Goal: Task Accomplishment & Management: Complete application form

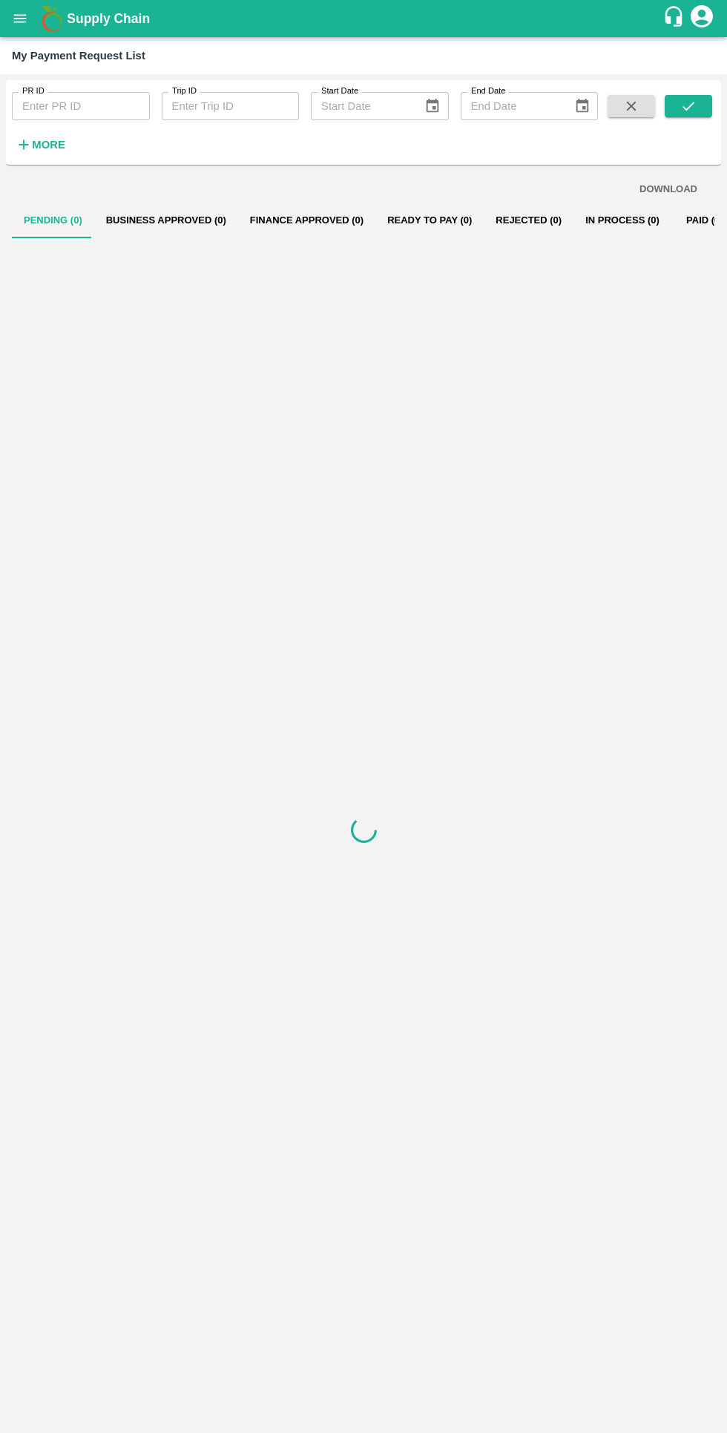
click at [26, 16] on icon "open drawer" at bounding box center [20, 18] width 13 height 8
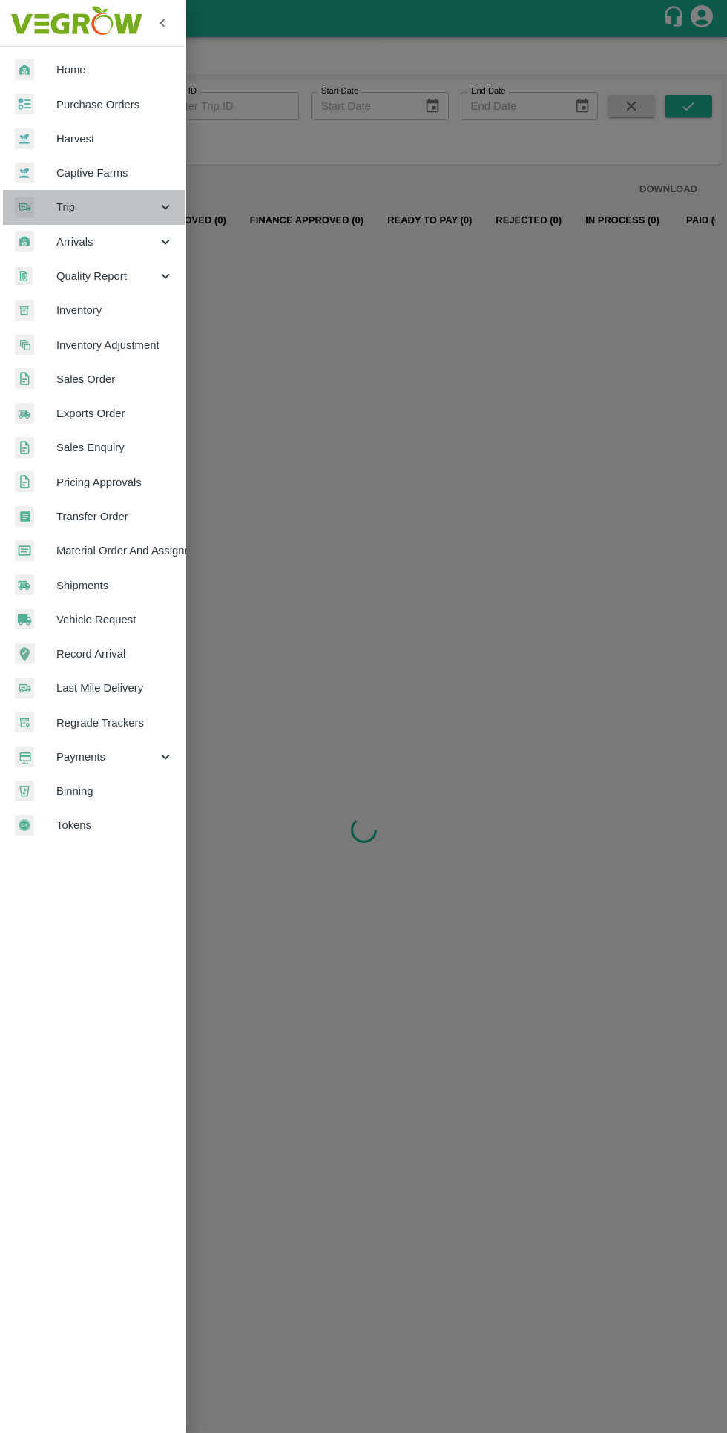
click at [67, 204] on span "Trip" at bounding box center [106, 207] width 101 height 16
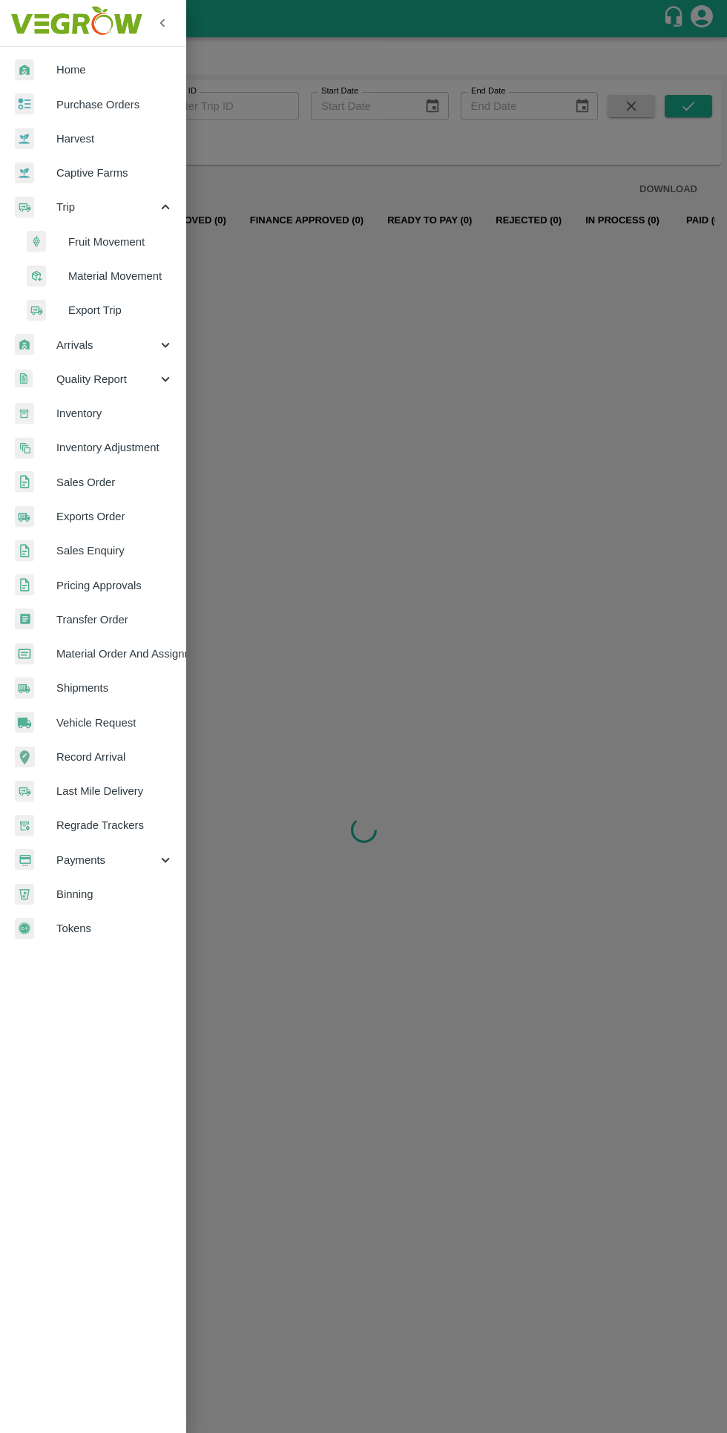
click at [90, 247] on span "Fruit Movement" at bounding box center [120, 242] width 105 height 16
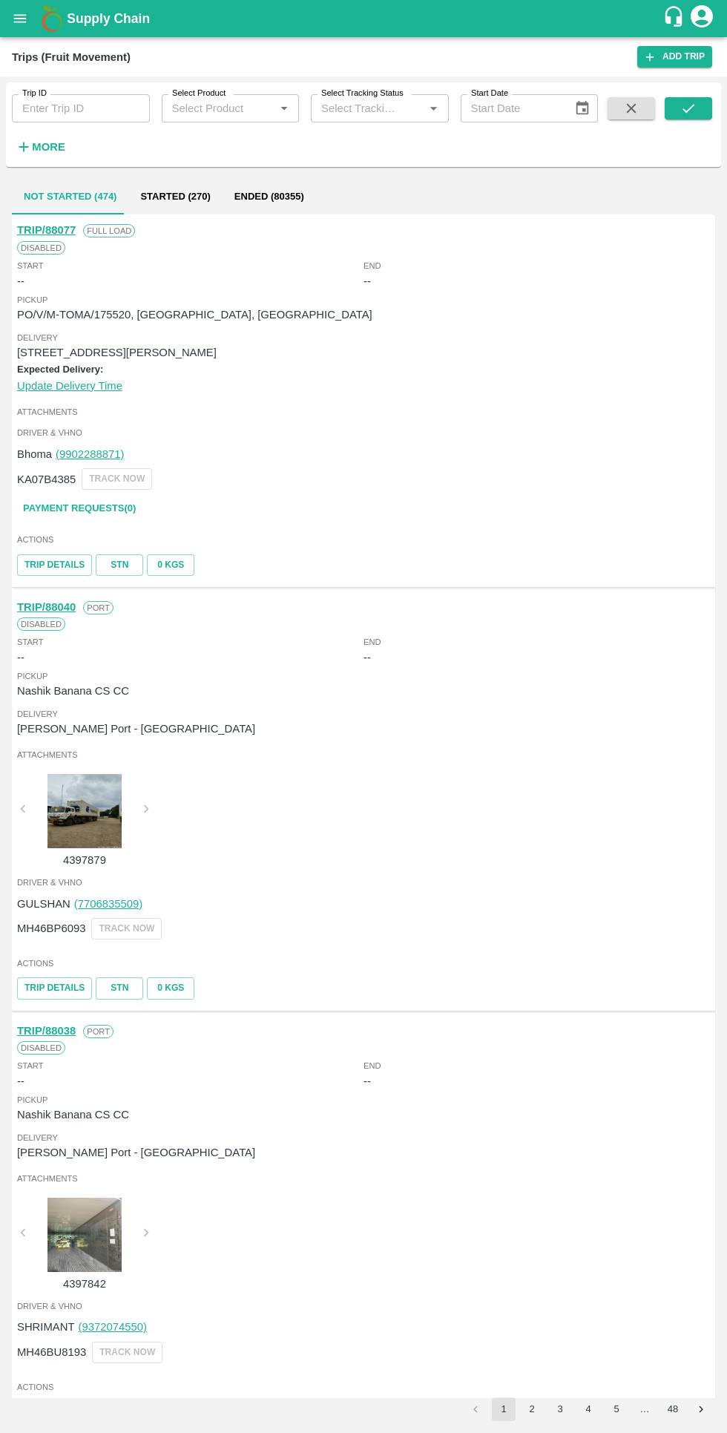
click at [53, 147] on strong "More" at bounding box center [48, 147] width 33 height 12
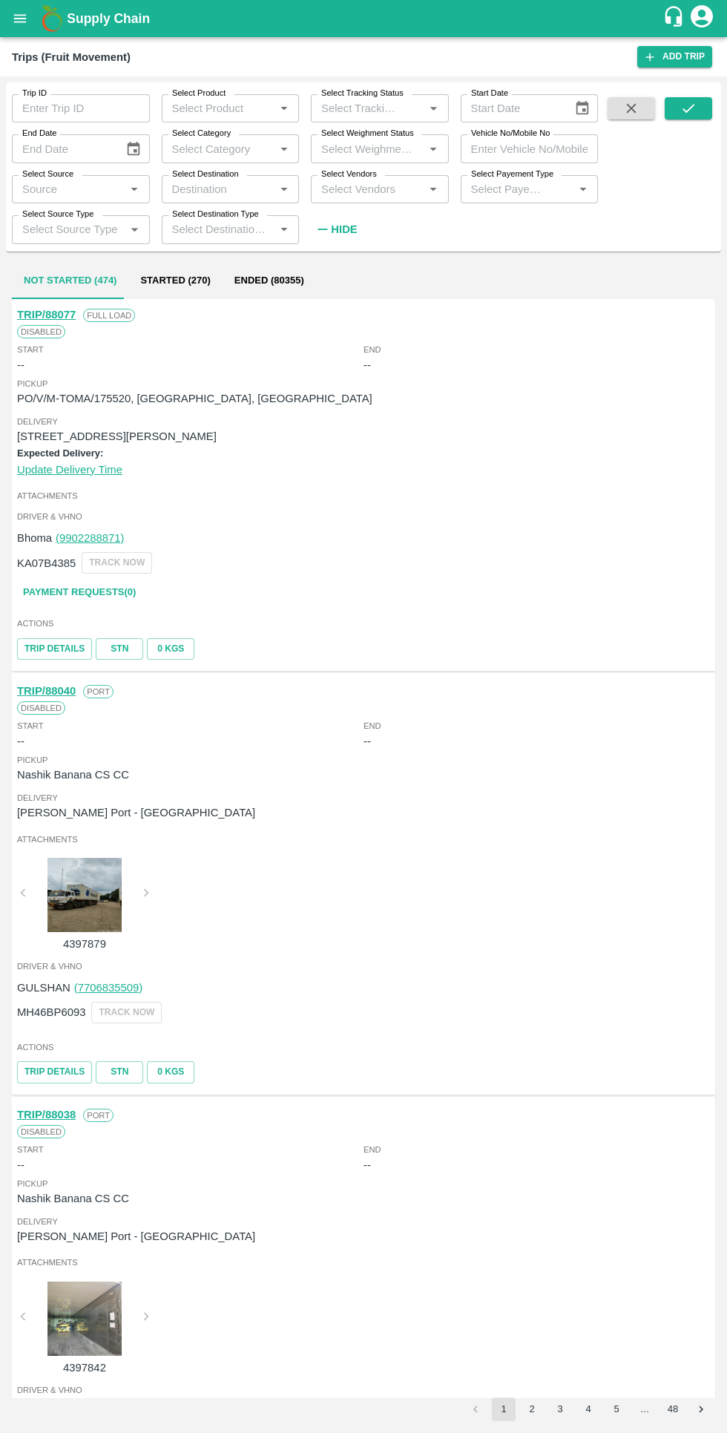
click at [392, 192] on input "Select Vendors" at bounding box center [367, 189] width 105 height 19
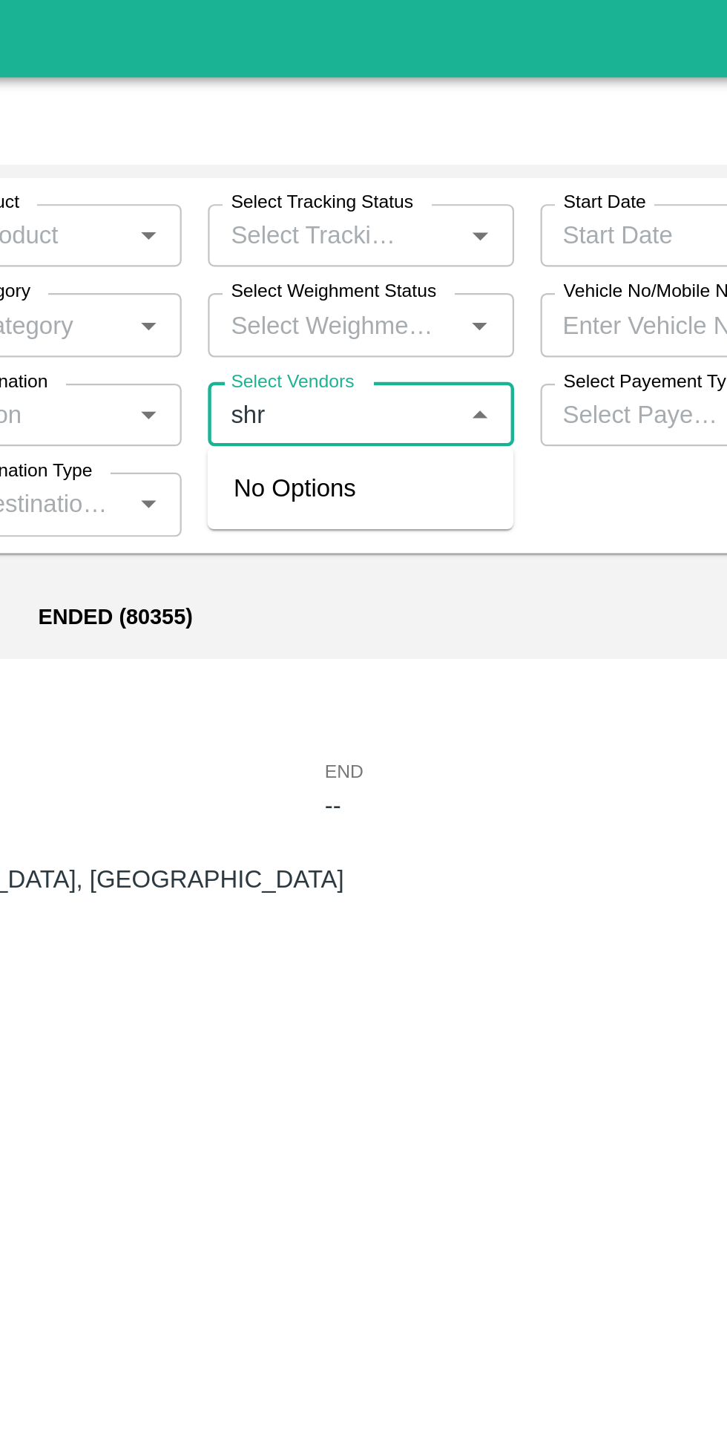
type input "shri"
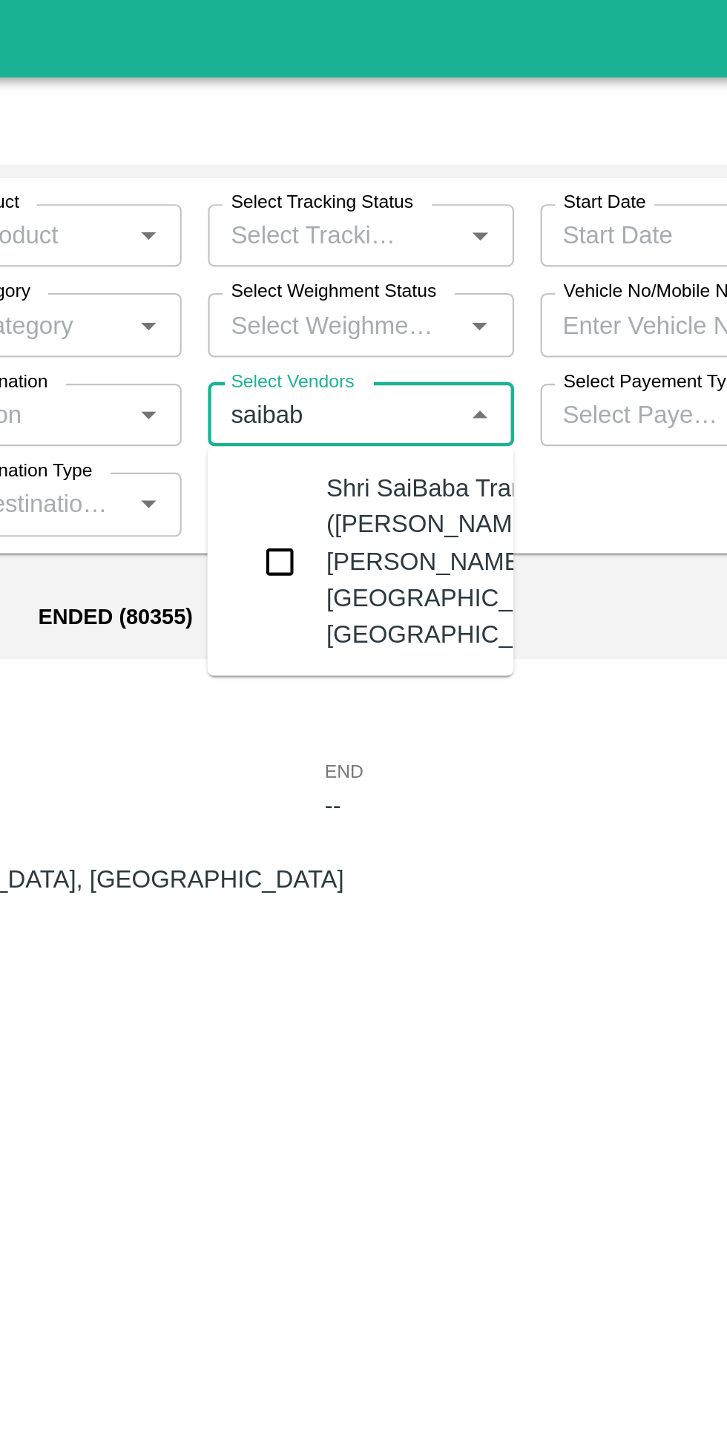
type input "saibaba"
click at [352, 293] on div "Shri SaiBaba Transport ([PERSON_NAME] [PERSON_NAME])-Near [GEOGRAPHIC_DATA], [G…" at bounding box center [380, 254] width 138 height 91
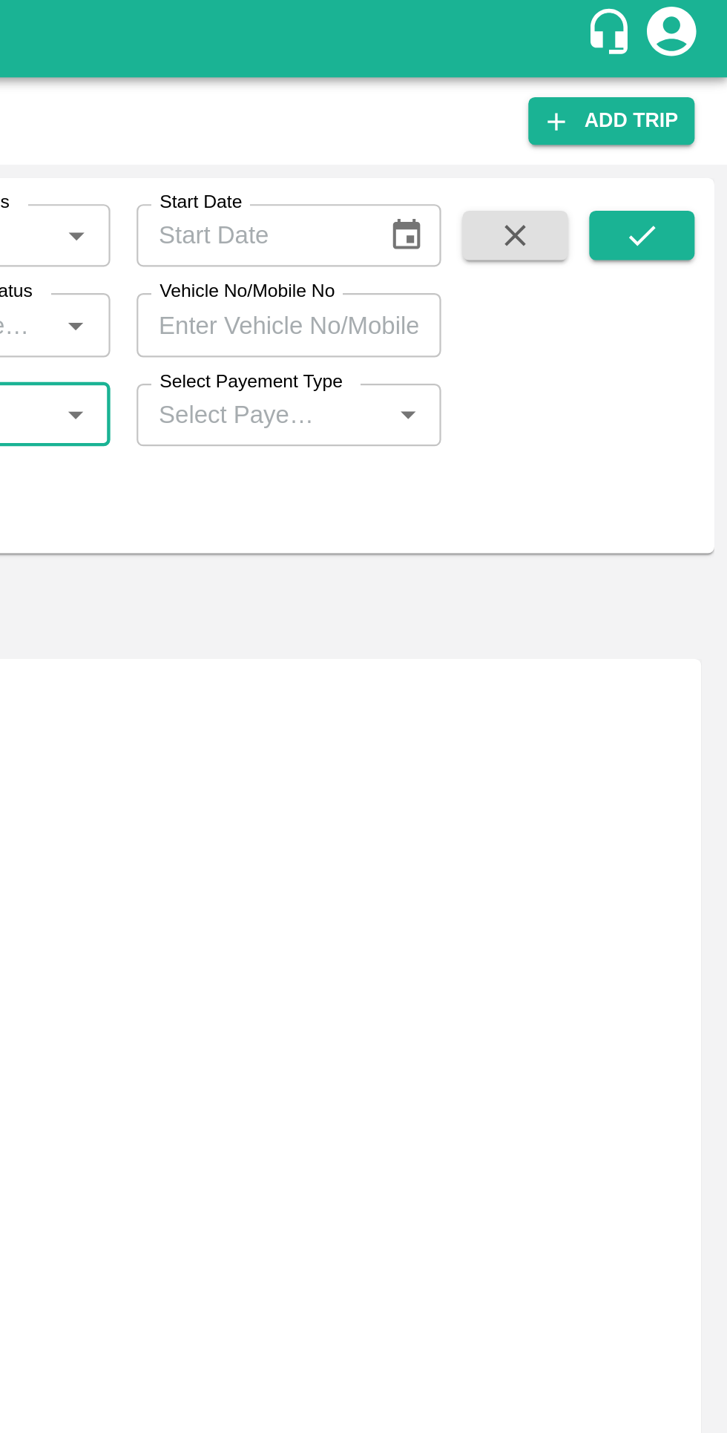
click at [683, 103] on icon "submit" at bounding box center [688, 108] width 16 height 16
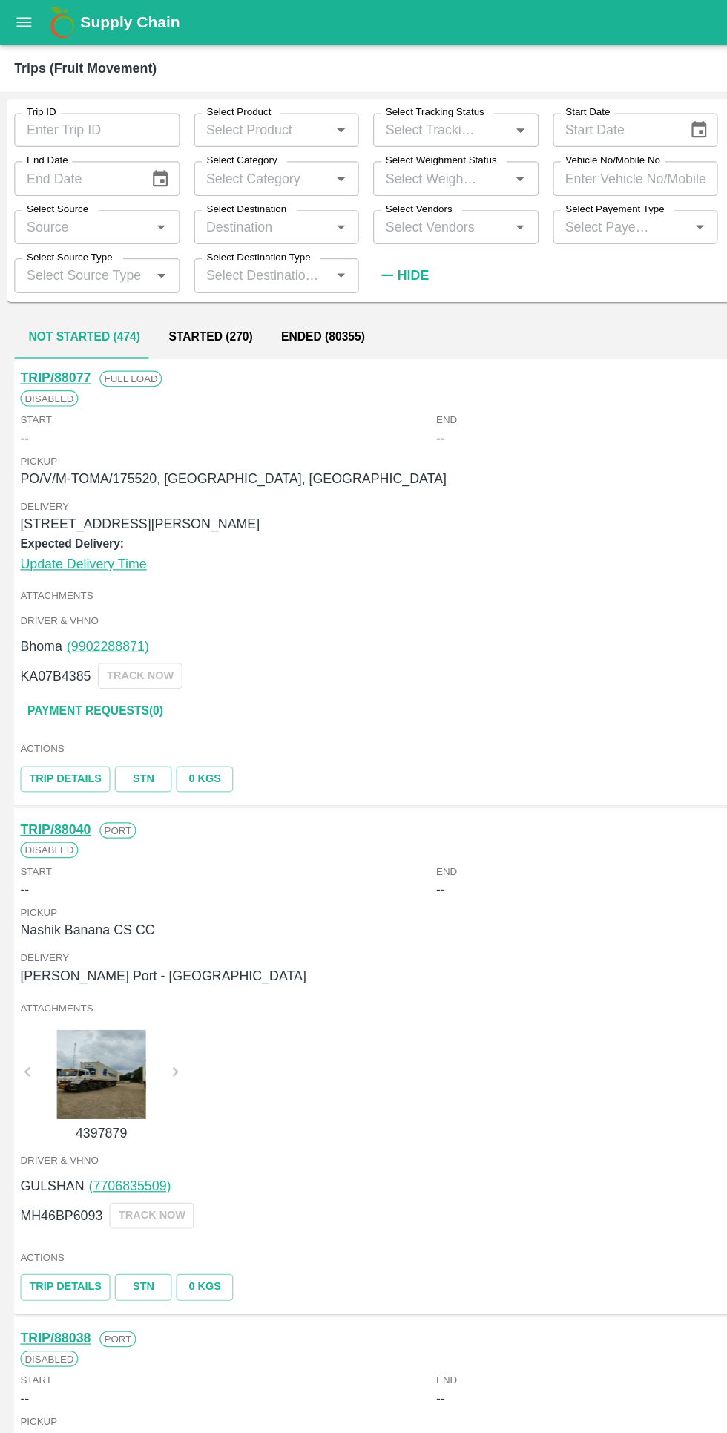
click at [220, 186] on input "Select Destination" at bounding box center [218, 189] width 105 height 19
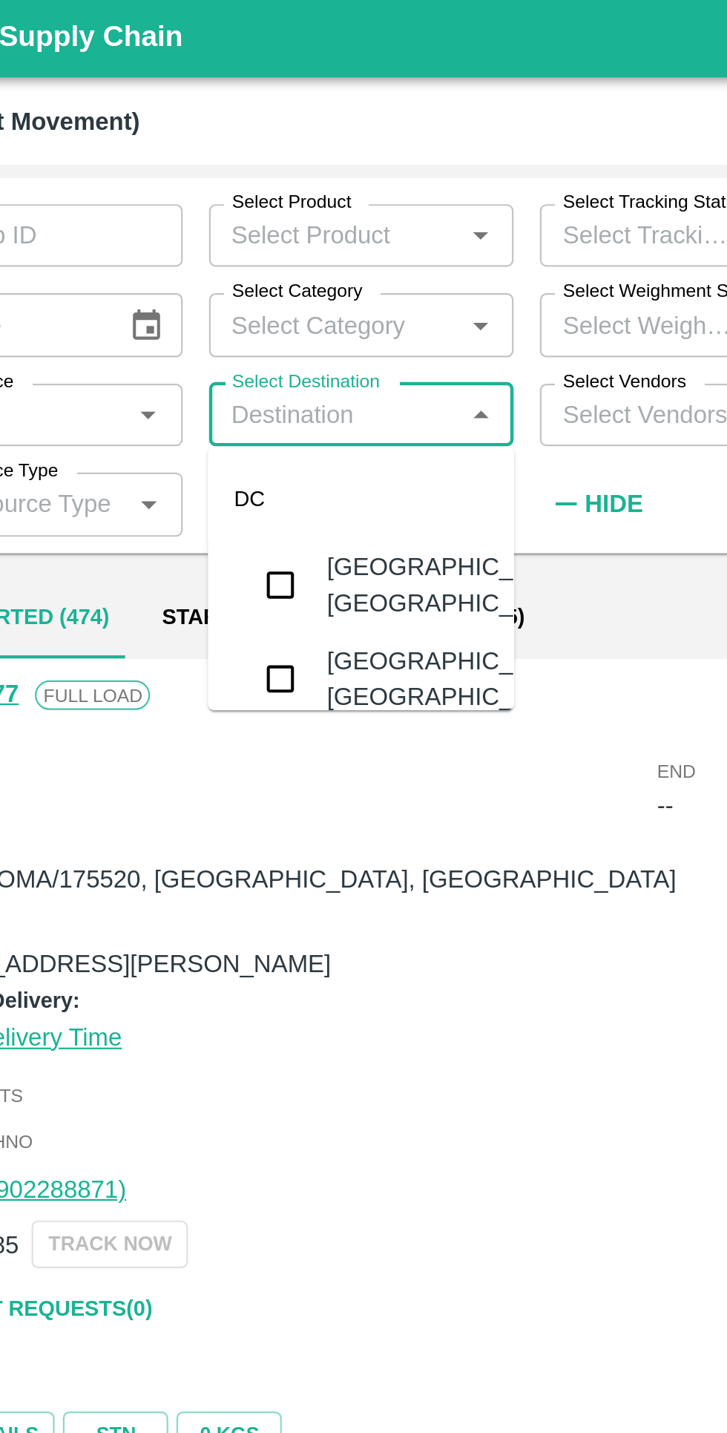
click at [329, 191] on input "Select Vendors" at bounding box center [367, 189] width 105 height 19
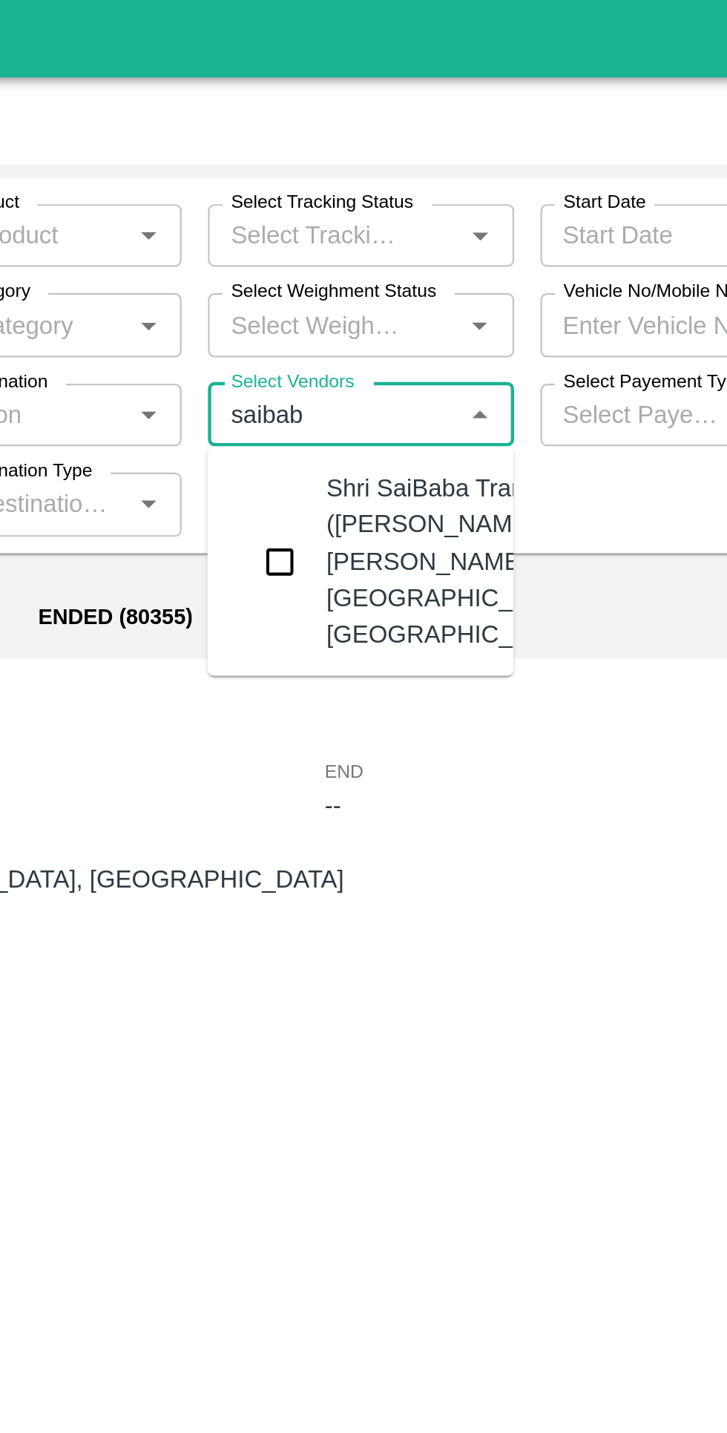
type input "saibaba"
click at [352, 286] on div "Shri SaiBaba Transport ([PERSON_NAME] [PERSON_NAME])-Near [GEOGRAPHIC_DATA], [G…" at bounding box center [380, 254] width 138 height 91
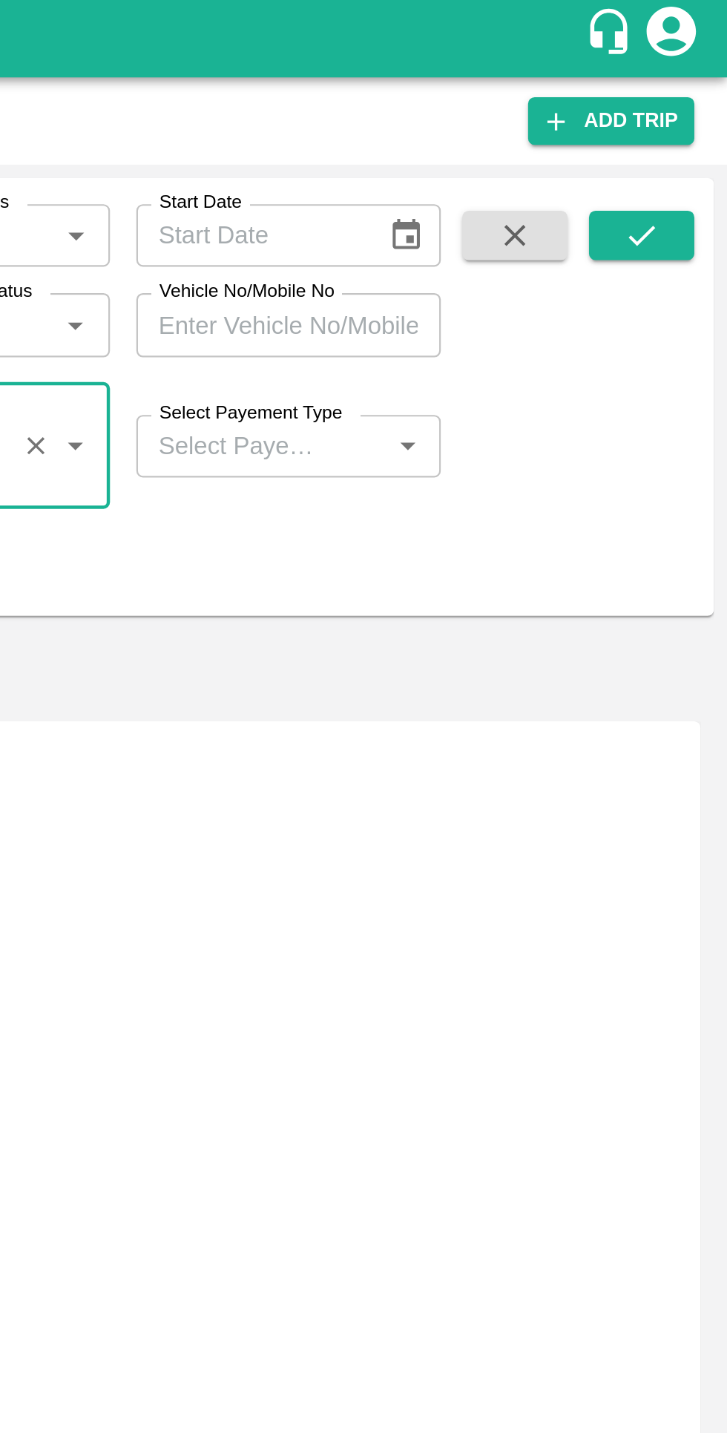
click at [696, 107] on icon "submit" at bounding box center [688, 108] width 16 height 16
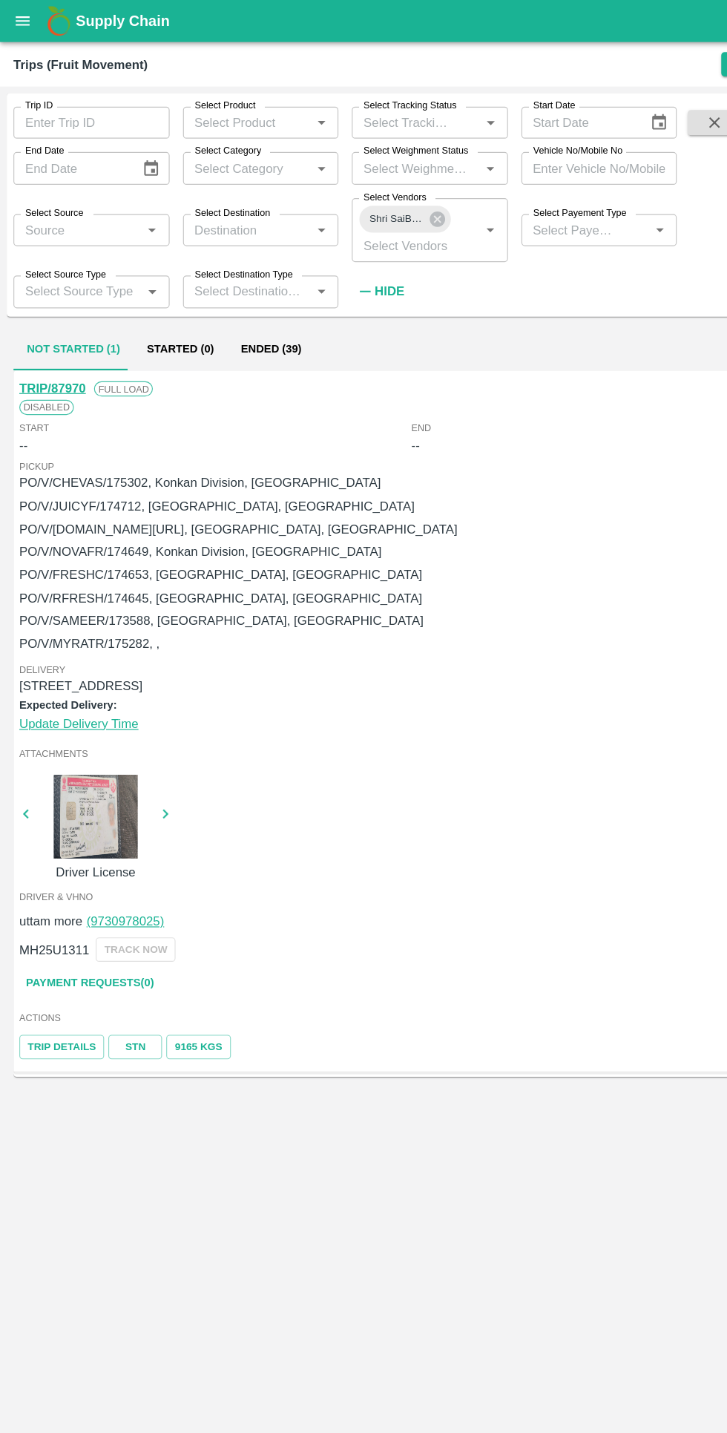
click at [113, 875] on link "Payment Requests( 0 )" at bounding box center [79, 869] width 125 height 26
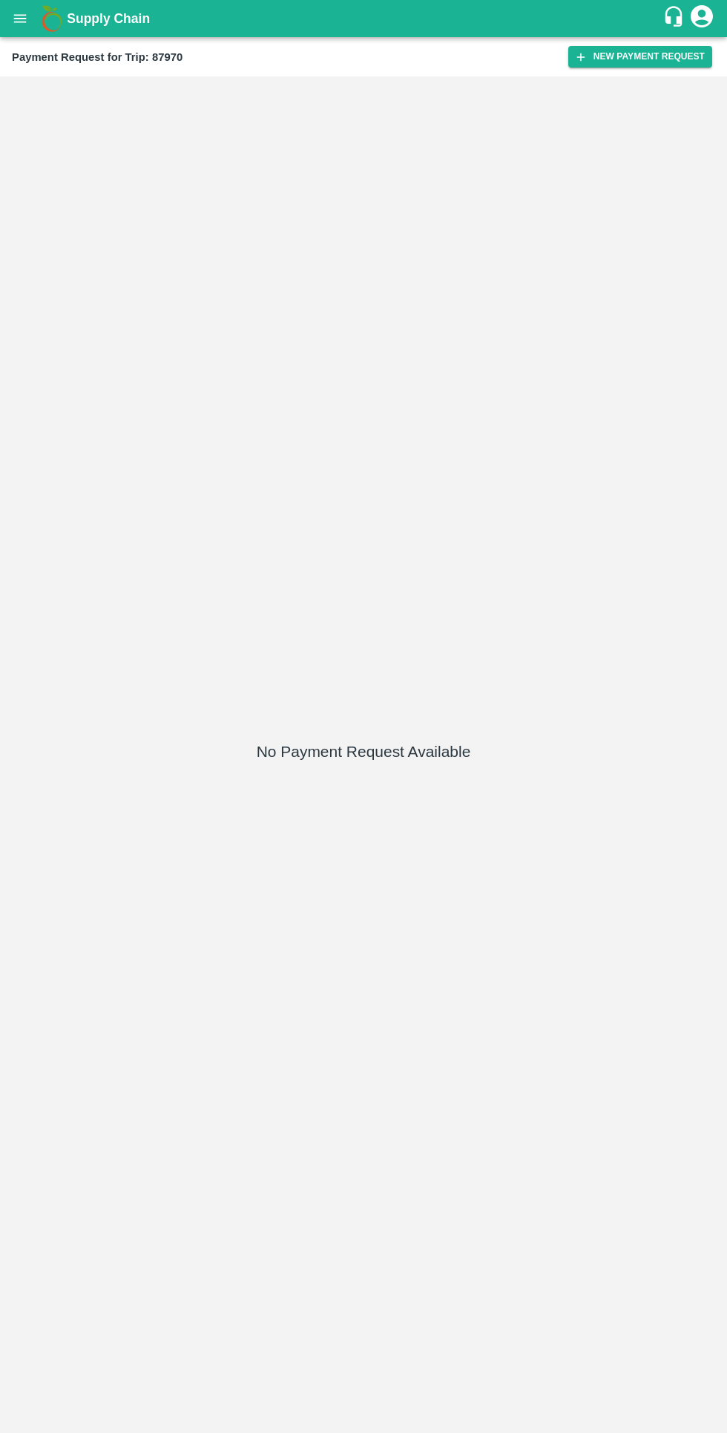
click at [591, 94] on div "No Payment Request Available" at bounding box center [363, 754] width 715 height 1345
click at [605, 65] on button "New Payment Request" at bounding box center [640, 57] width 144 height 22
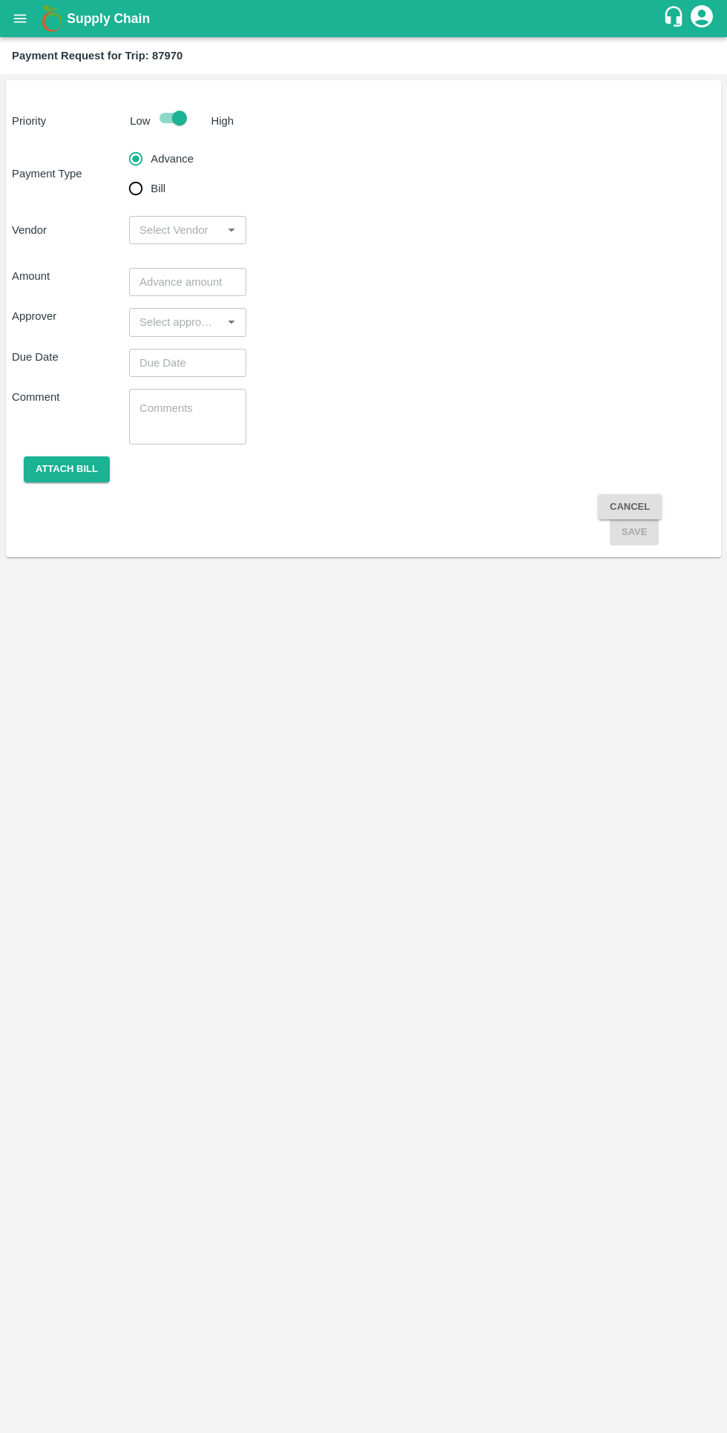
click at [179, 229] on input "input" at bounding box center [176, 229] width 84 height 19
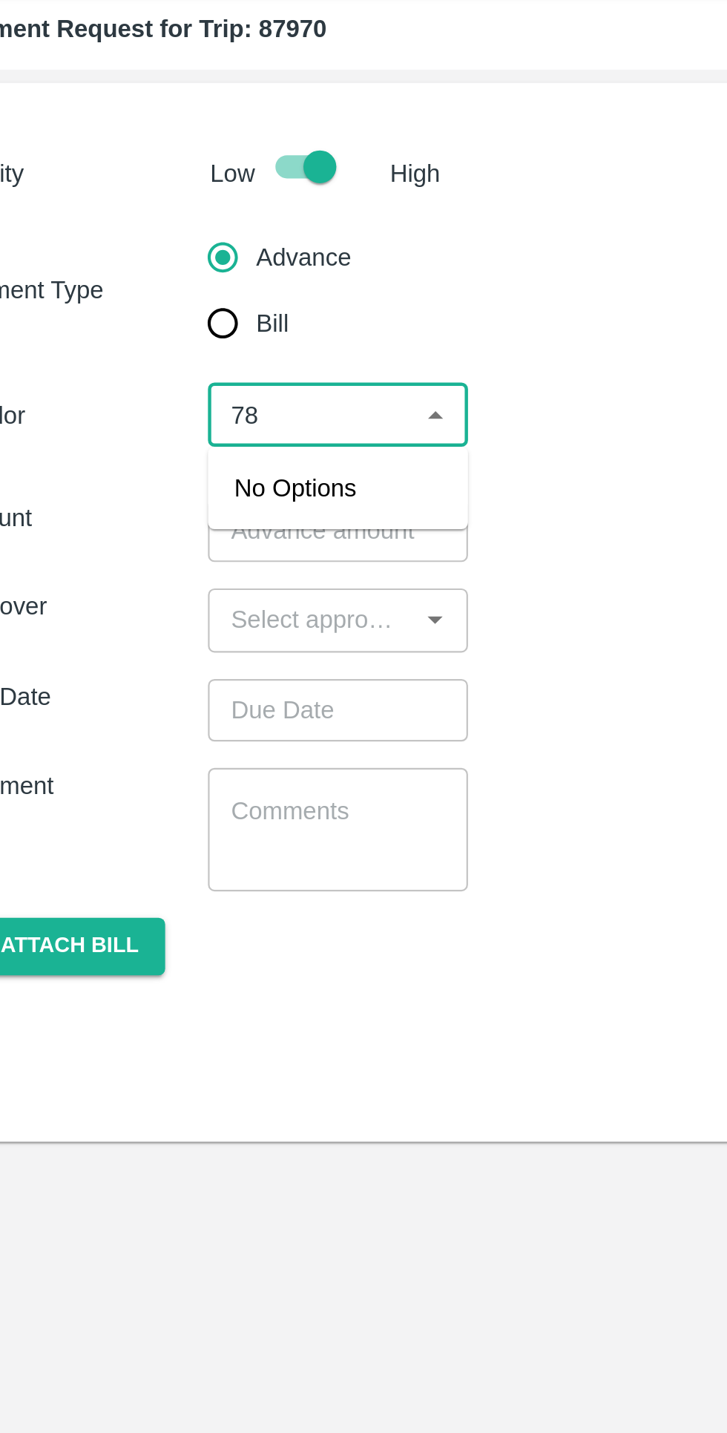
type input "7"
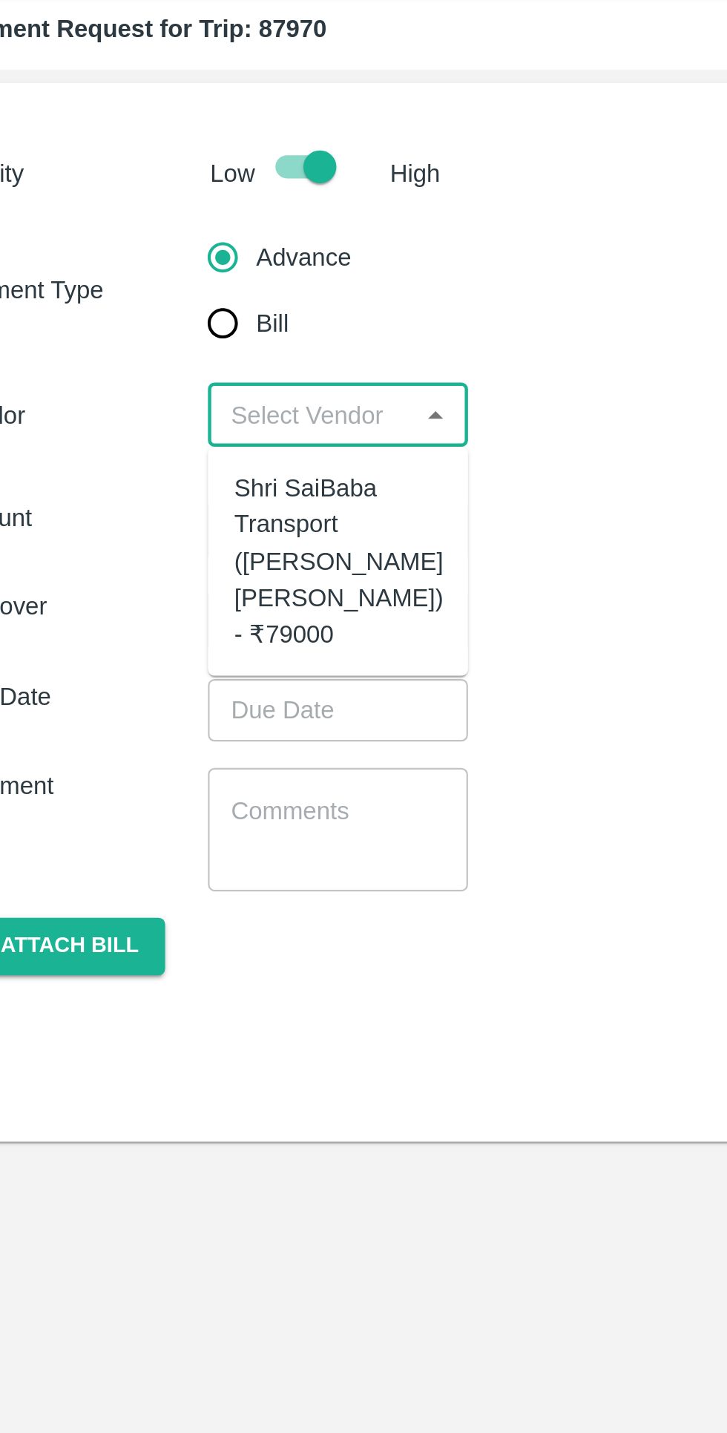
click at [165, 275] on div "Shri SaiBaba Transport (Ankush Vyankat Dongare) - ₹79000" at bounding box center [188, 296] width 94 height 82
type input "Shri SaiBaba Transport (Ankush Vyankat Dongare) - ₹79000"
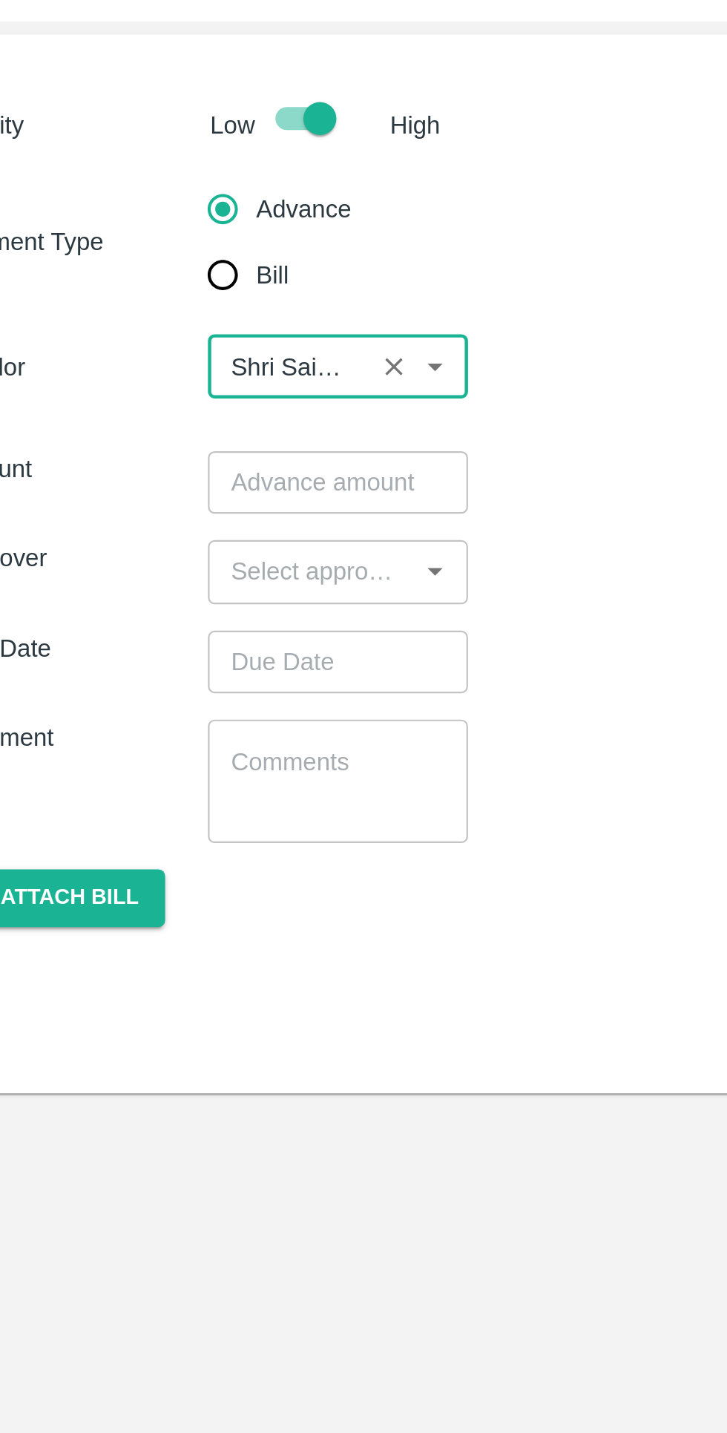
click at [157, 294] on input "number" at bounding box center [187, 282] width 117 height 28
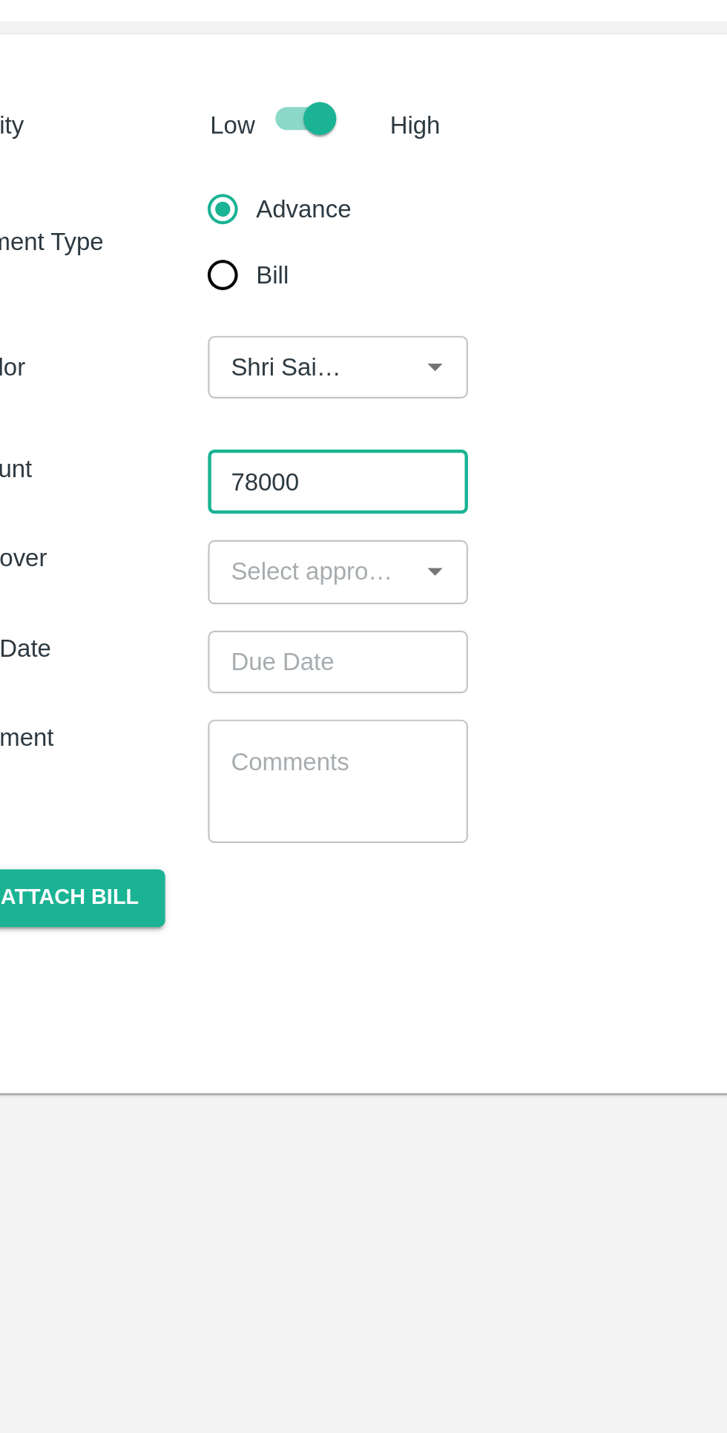
type input "78000"
click at [154, 316] on input "input" at bounding box center [176, 321] width 84 height 19
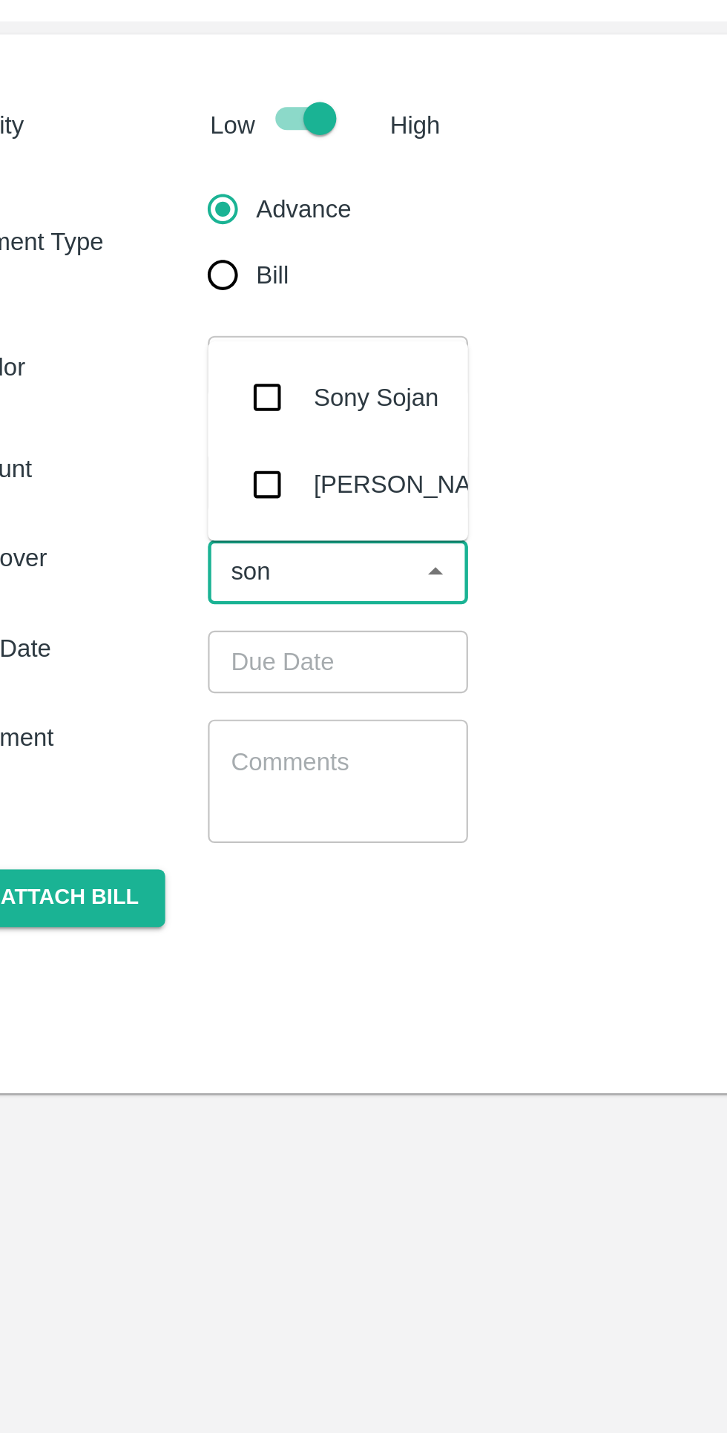
type input "sonp"
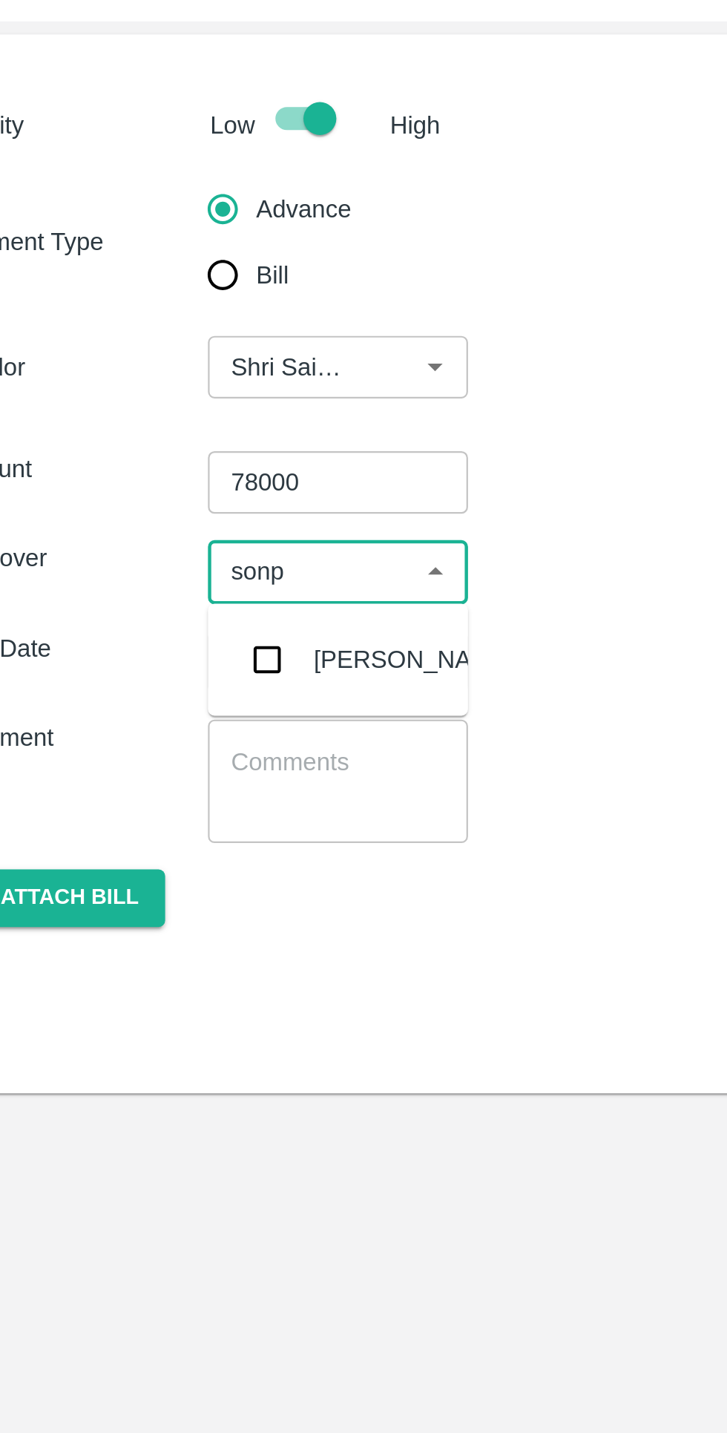
click at [153, 352] on input "checkbox" at bounding box center [156, 362] width 30 height 30
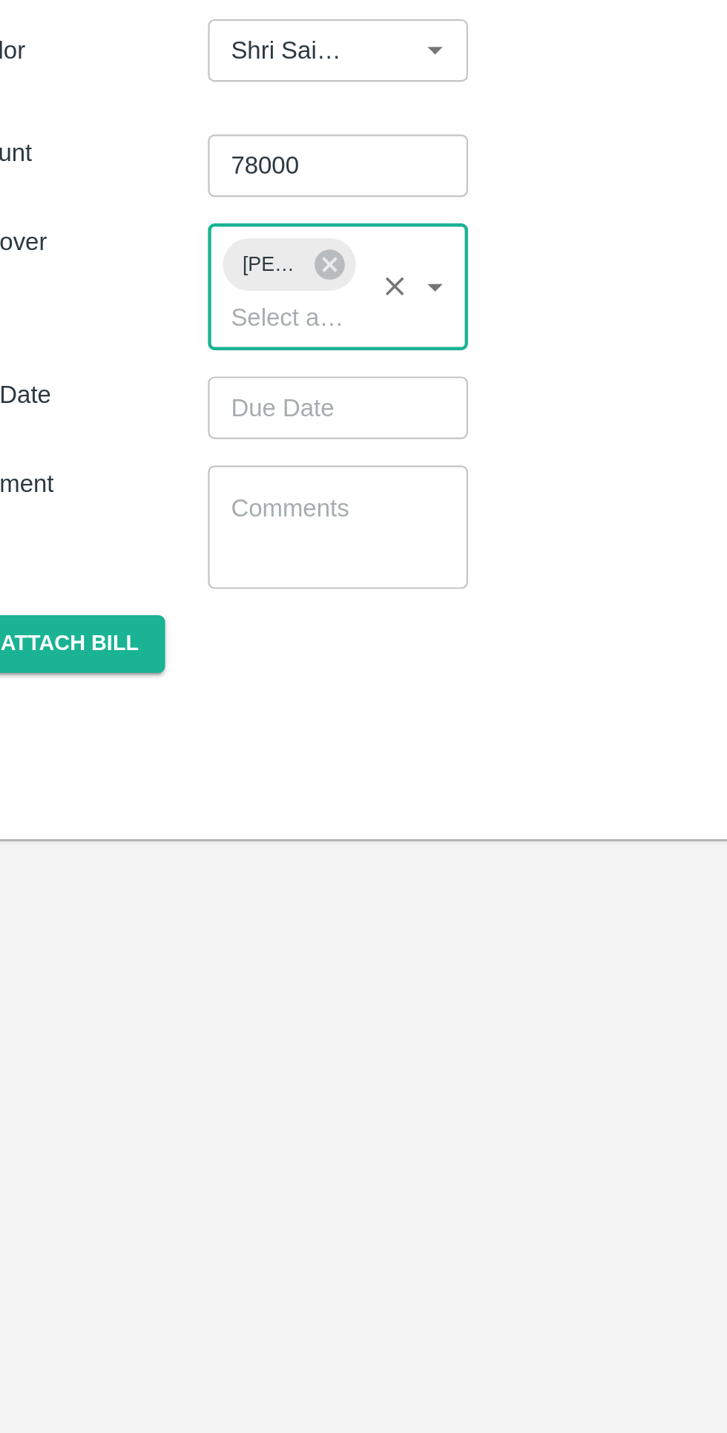
click at [167, 396] on input "Choose date" at bounding box center [182, 391] width 107 height 28
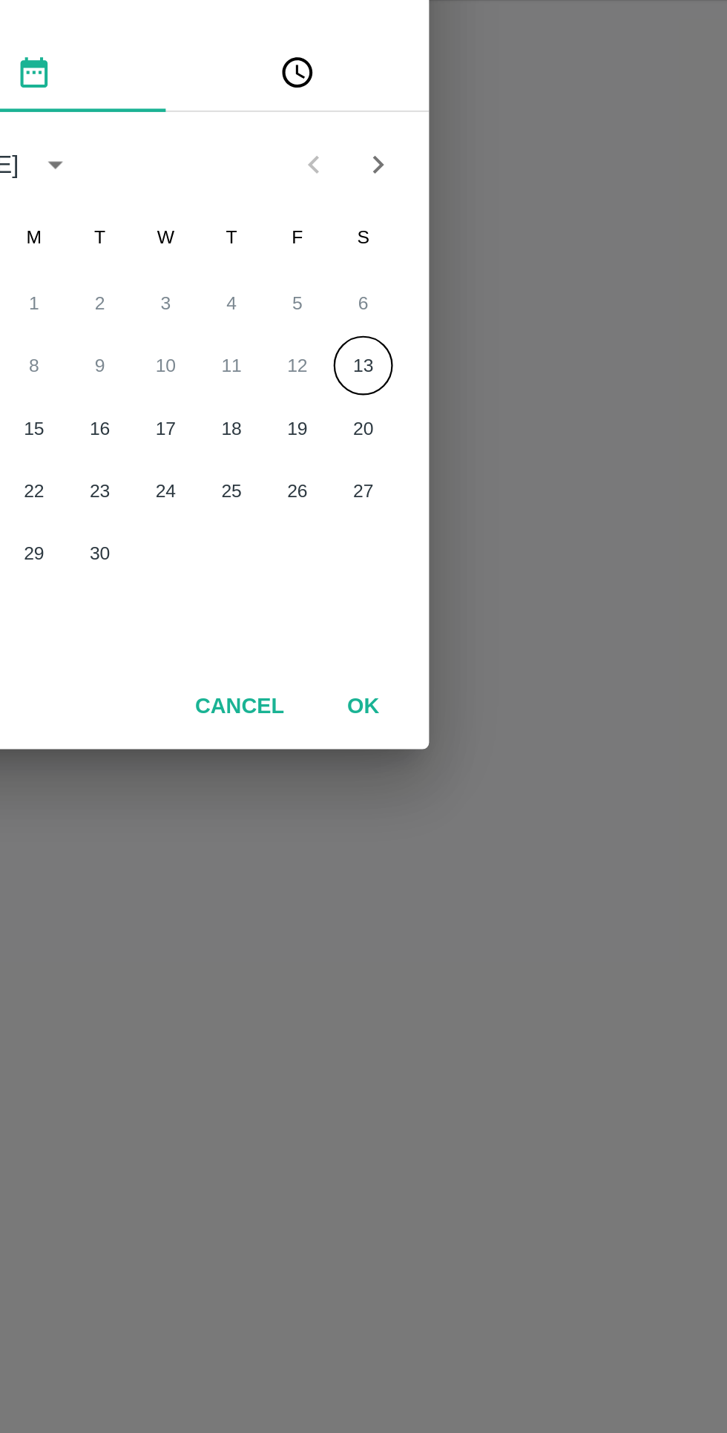
click at [450, 749] on button "13" at bounding box center [452, 751] width 27 height 27
type input "13/09/2025 12:00 AM"
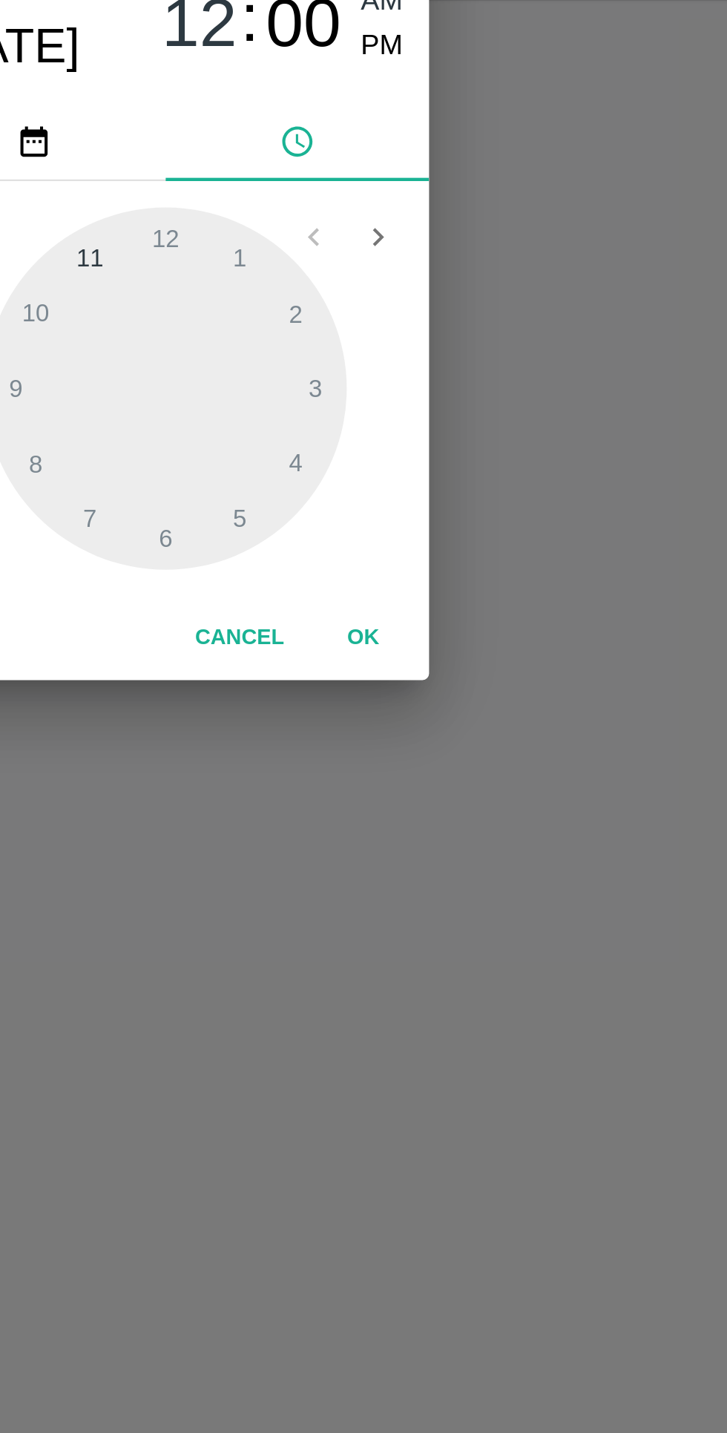
click at [471, 867] on button "OK" at bounding box center [452, 874] width 47 height 26
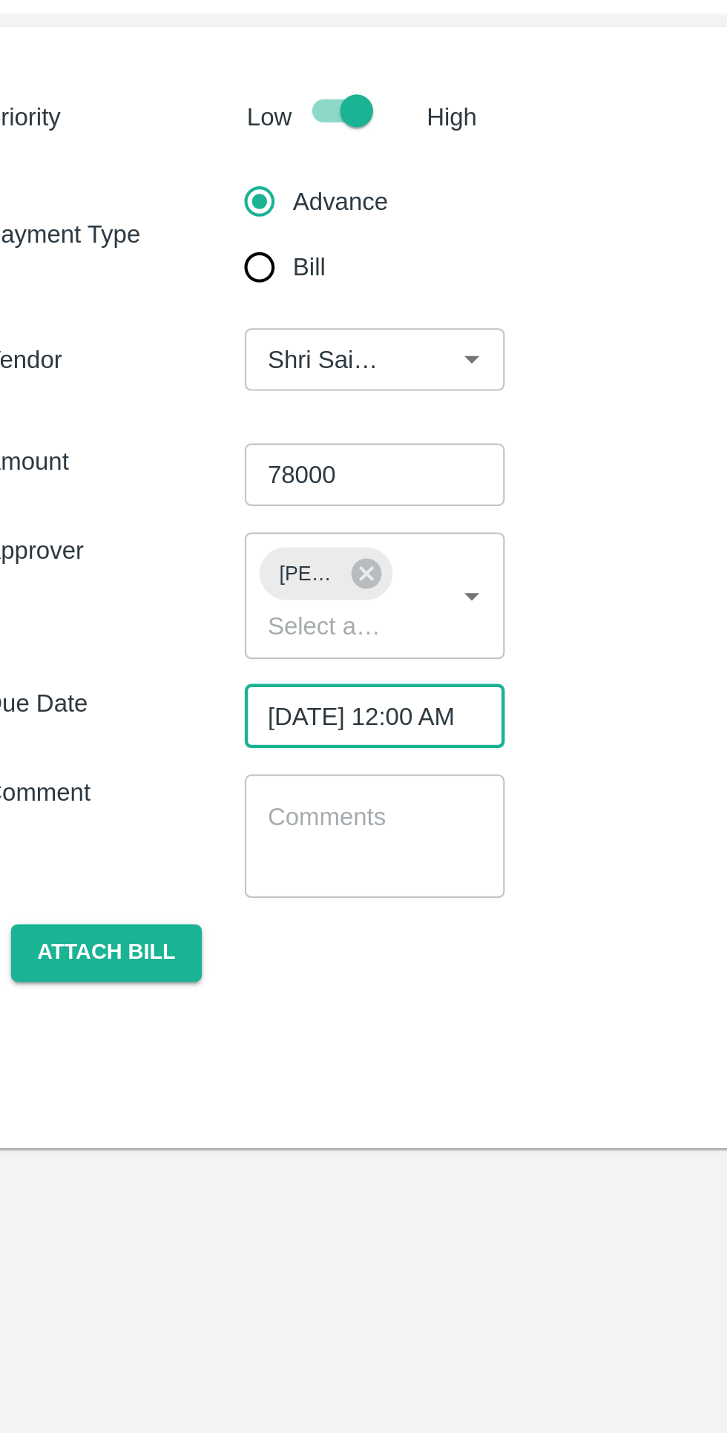
scroll to position [0, 12]
click at [75, 507] on button "Attach bill" at bounding box center [67, 498] width 86 height 26
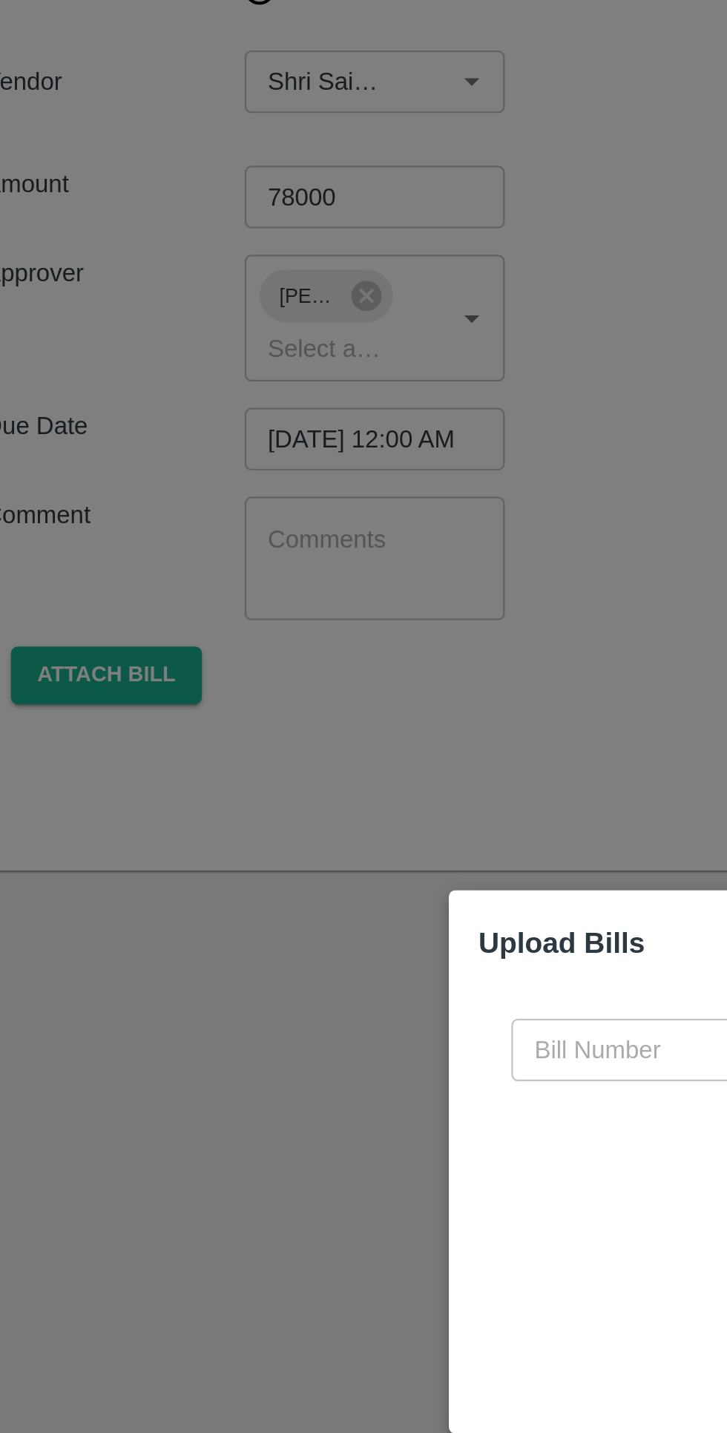
scroll to position [0, 0]
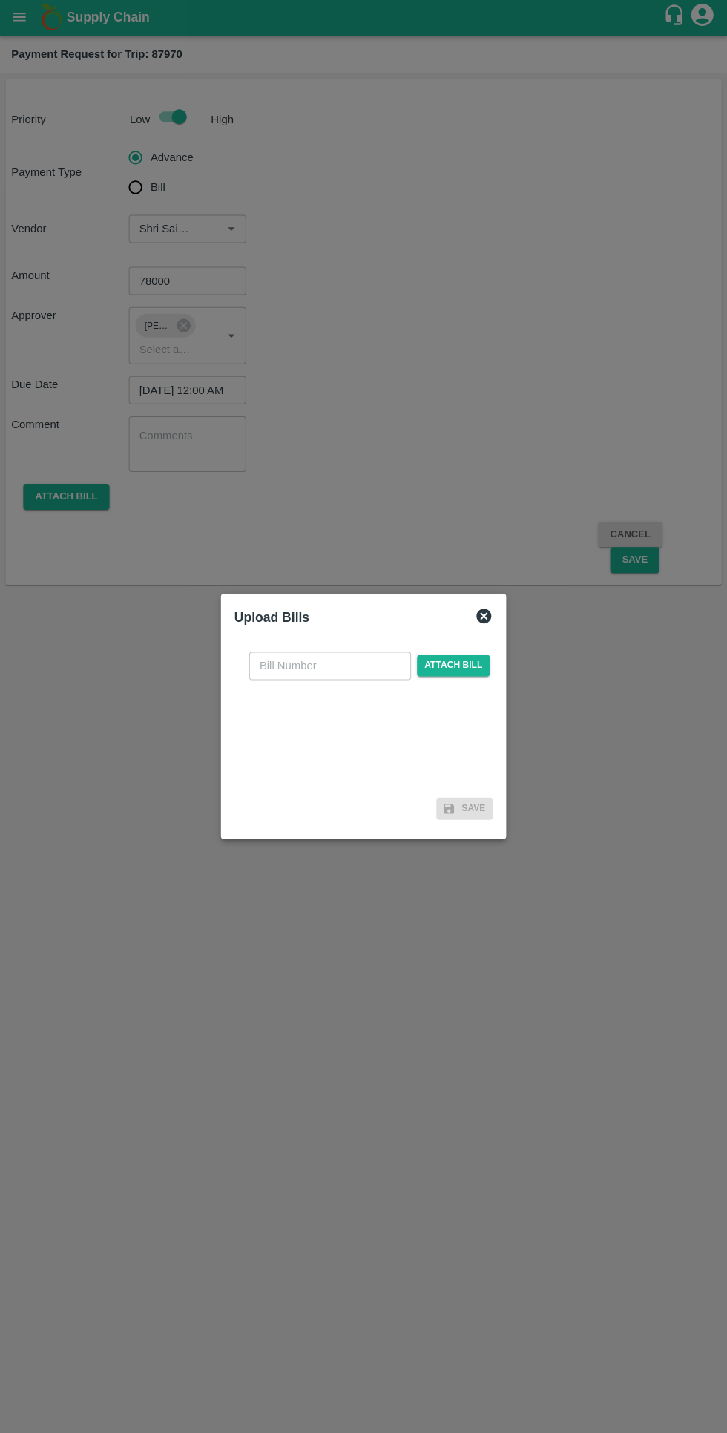
click at [479, 617] on icon at bounding box center [484, 617] width 18 height 18
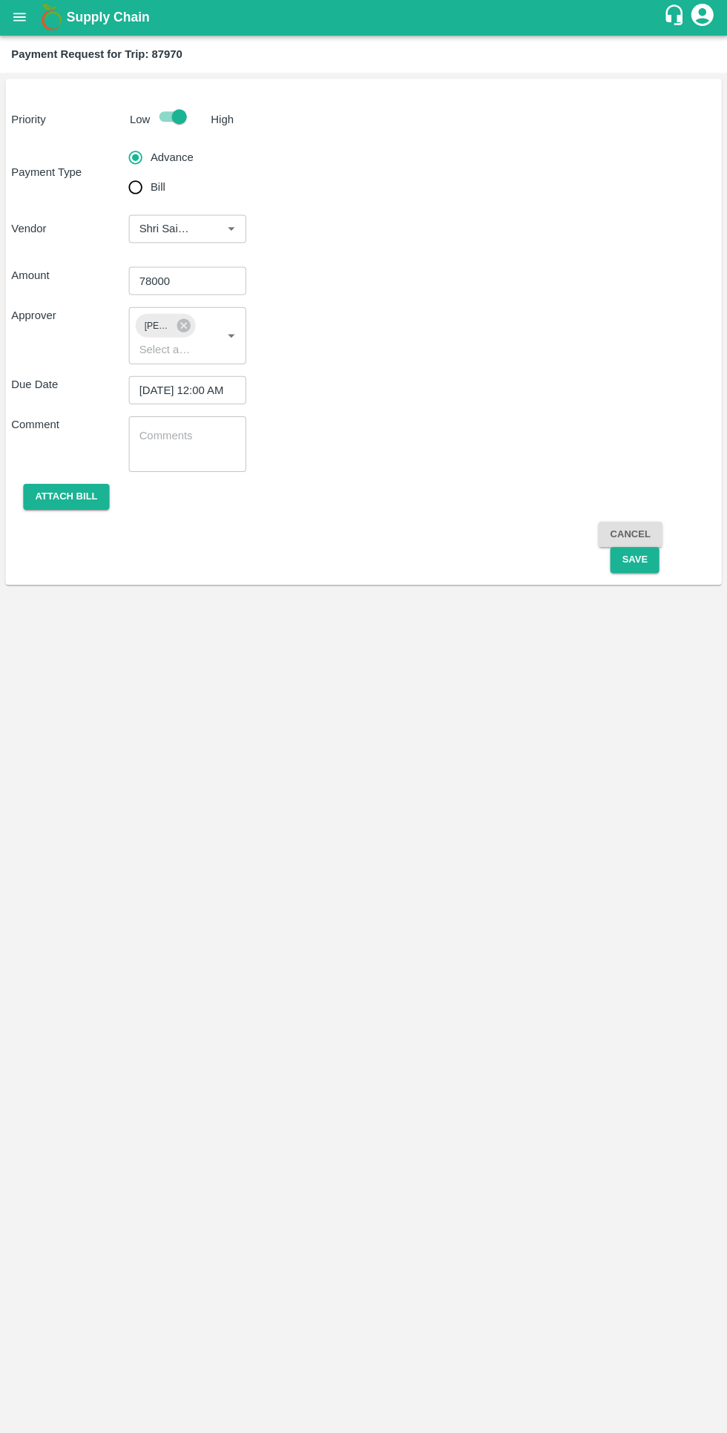
click at [76, 491] on button "Attach bill" at bounding box center [67, 498] width 86 height 26
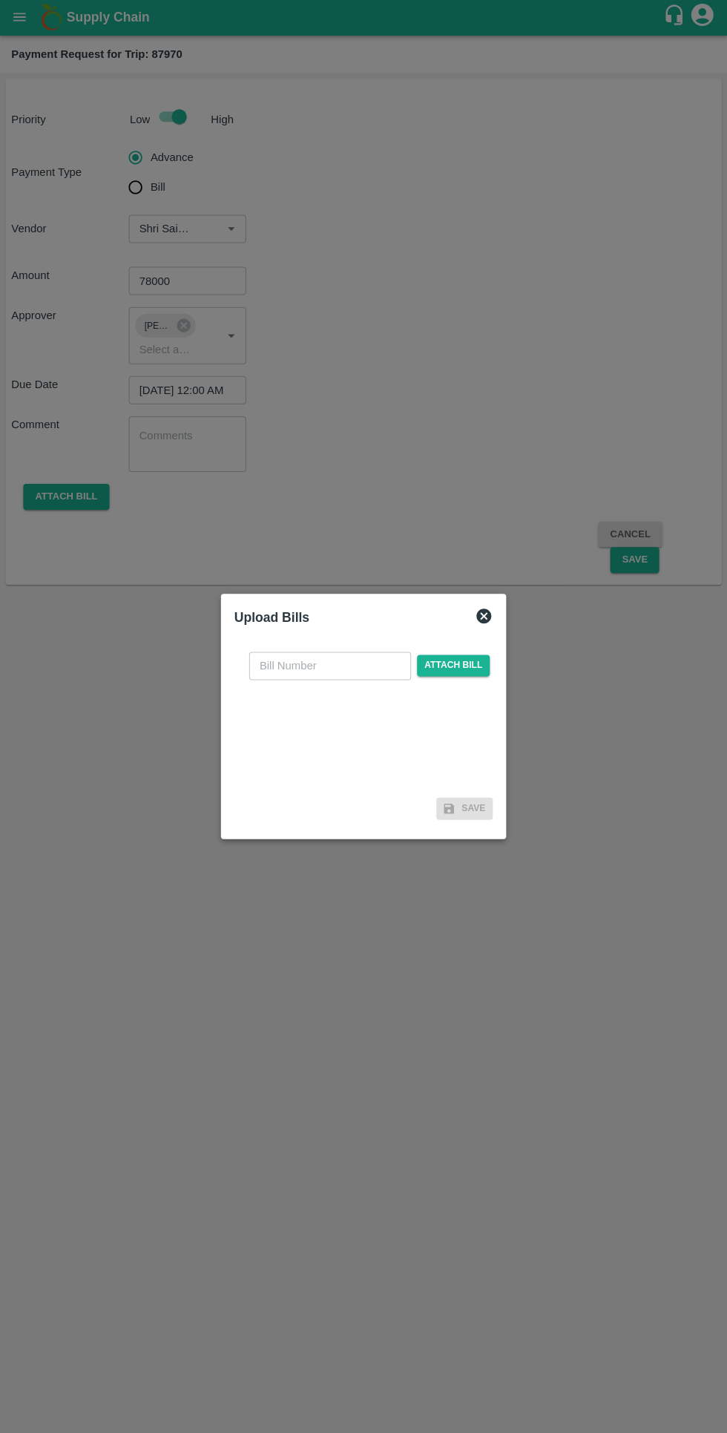
click at [443, 671] on span "Attach bill" at bounding box center [453, 666] width 73 height 22
click at [0, 0] on input "Attach bill" at bounding box center [0, 0] width 0 height 0
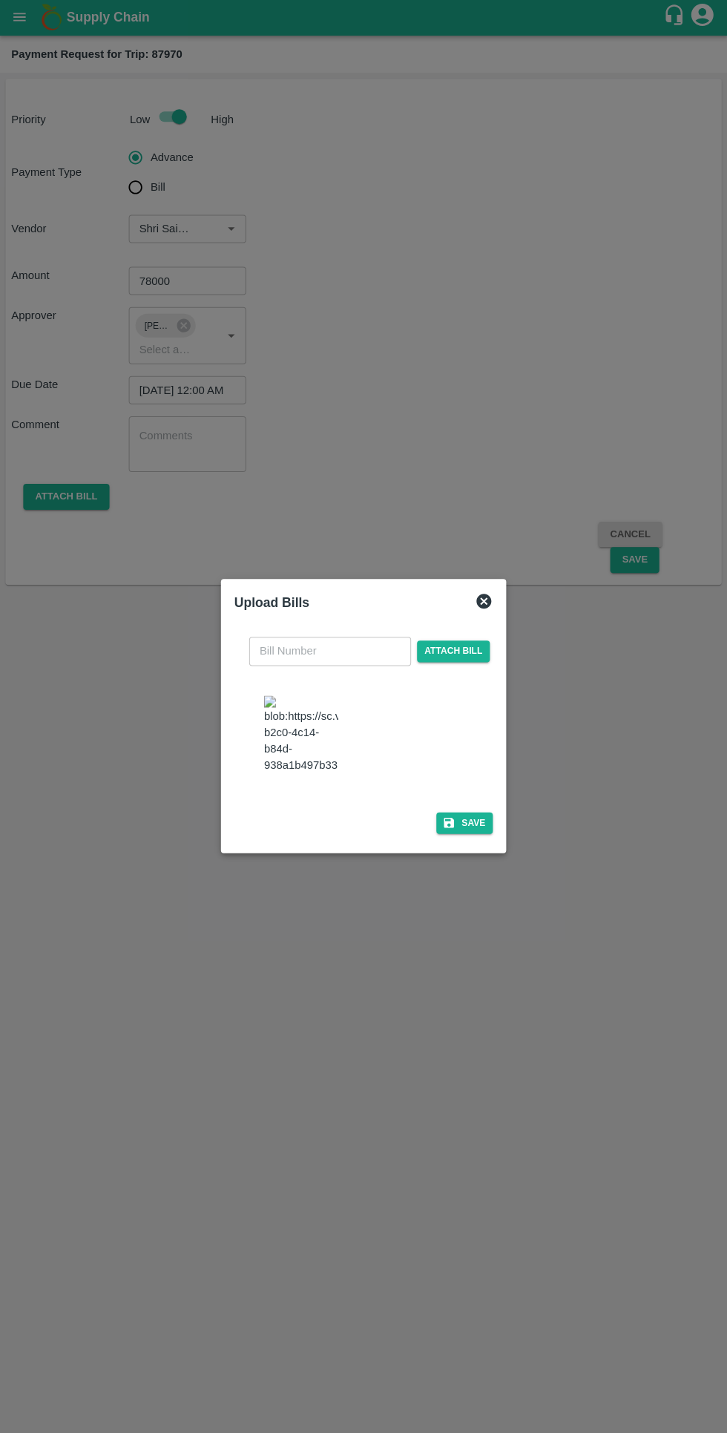
click at [318, 696] on img at bounding box center [301, 735] width 74 height 78
click at [468, 649] on span "Attach bill" at bounding box center [453, 652] width 73 height 22
click at [0, 0] on input "Attach bill" at bounding box center [0, 0] width 0 height 0
click at [357, 637] on input "text" at bounding box center [330, 651] width 162 height 28
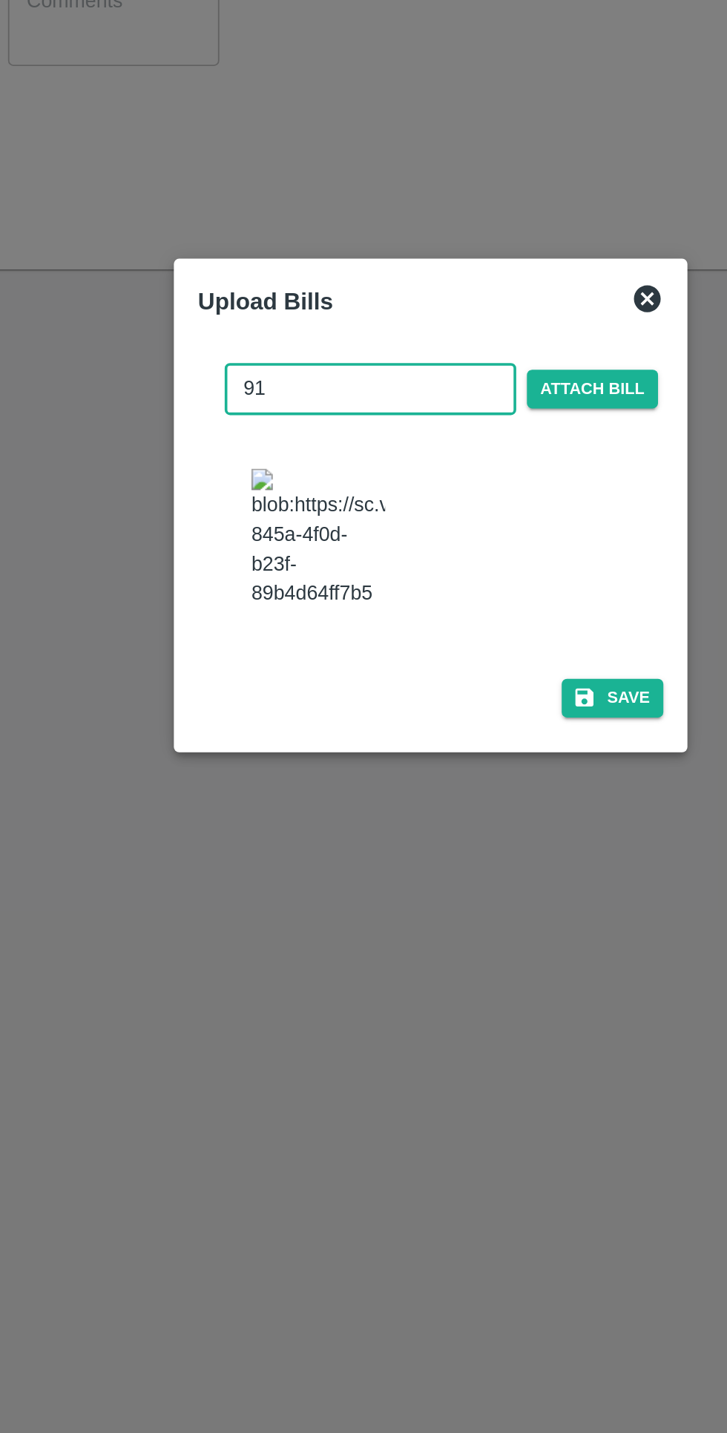
type input "915"
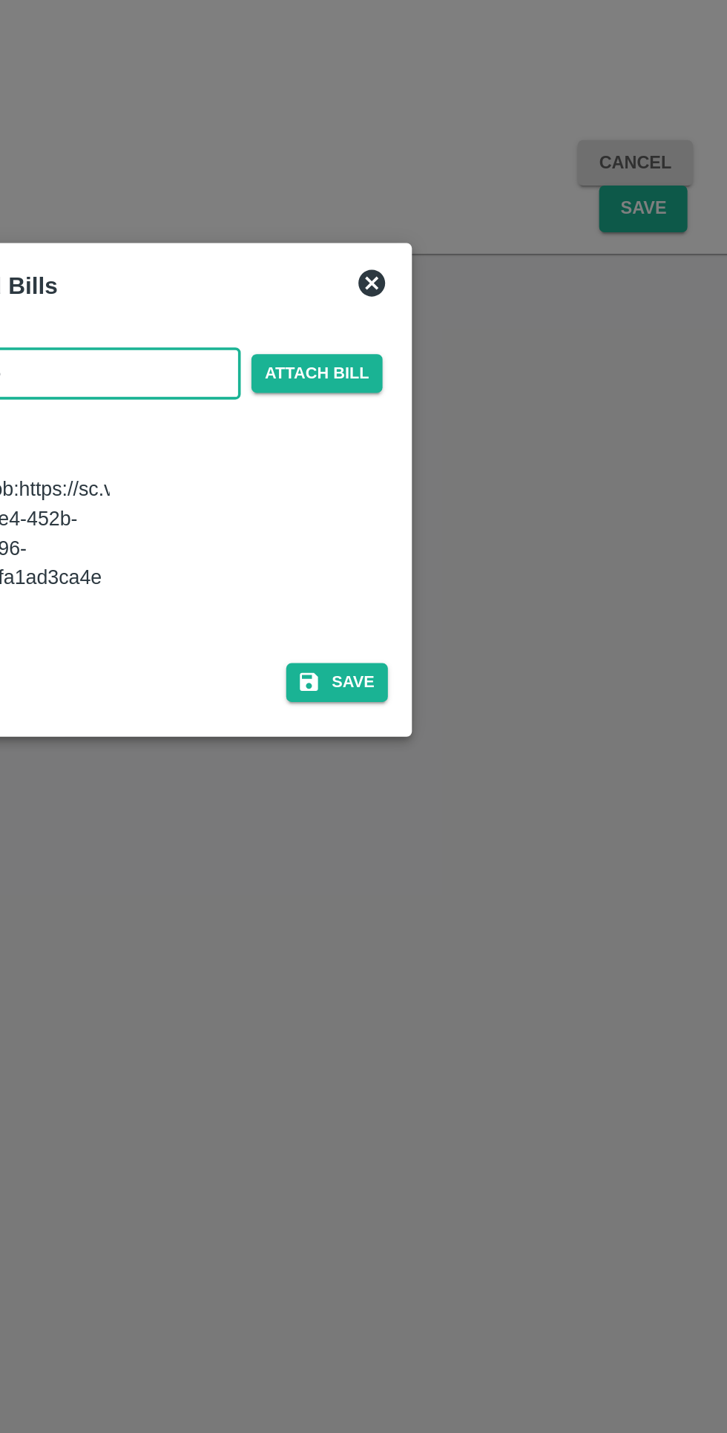
click at [468, 834] on button "Save" at bounding box center [464, 824] width 56 height 22
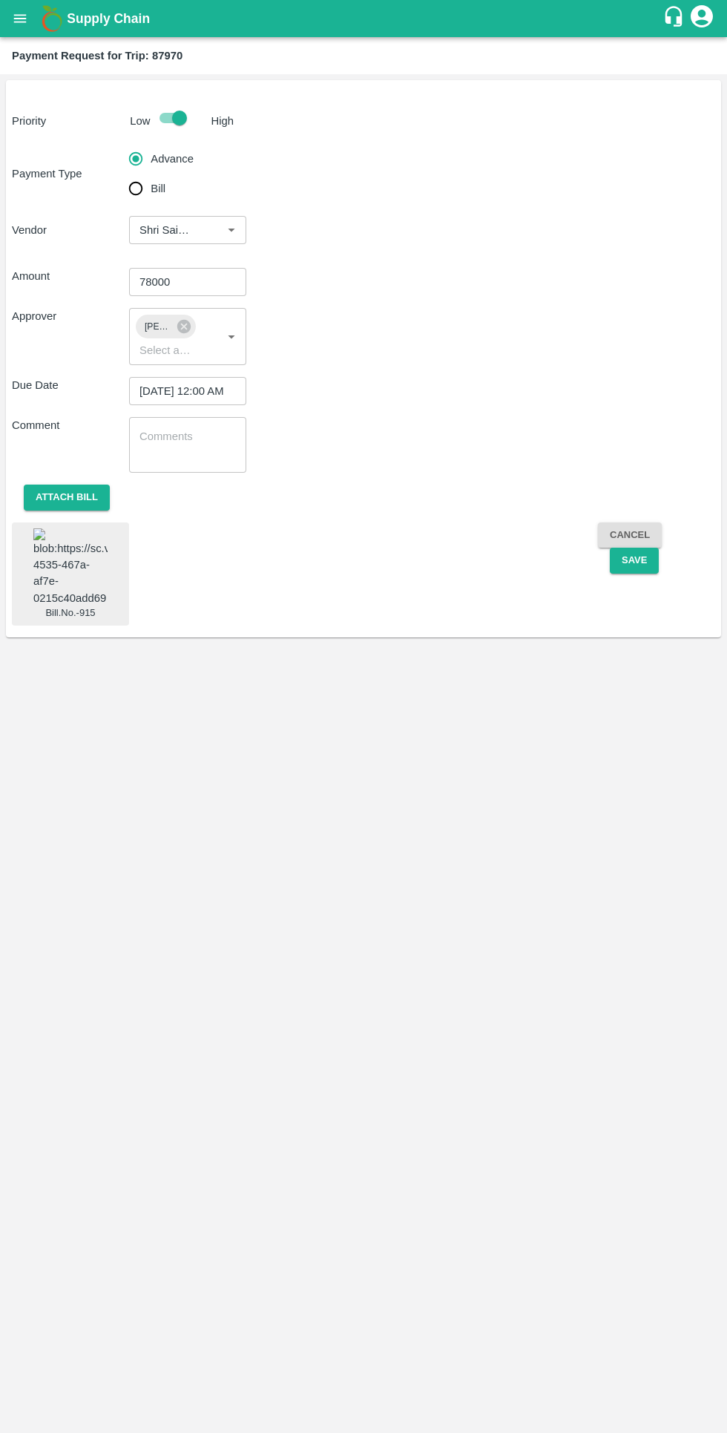
click at [660, 606] on div "Cancel Save" at bounding box center [656, 574] width 117 height 104
click at [638, 570] on button "Save" at bounding box center [634, 561] width 49 height 26
